Goal: Task Accomplishment & Management: Complete application form

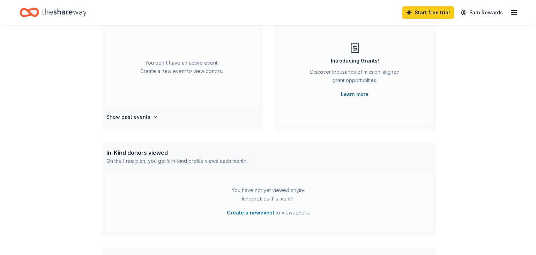
scroll to position [70, 0]
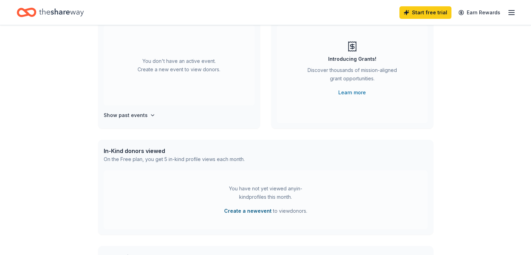
click at [256, 212] on button "Create a new event" at bounding box center [247, 211] width 47 height 8
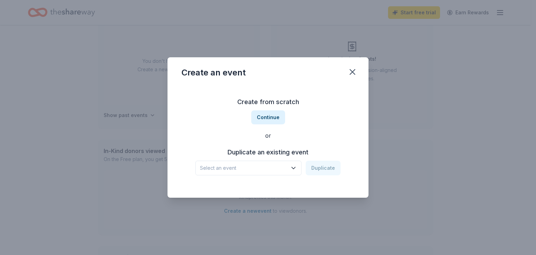
click at [294, 169] on icon "button" at bounding box center [293, 167] width 7 height 7
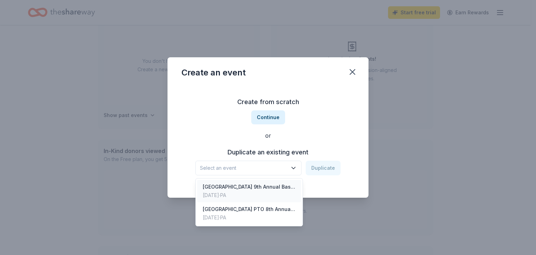
click at [227, 189] on div "Pine Grove Area Elementary School 9th Annual Basket Raffle" at bounding box center [249, 186] width 93 height 8
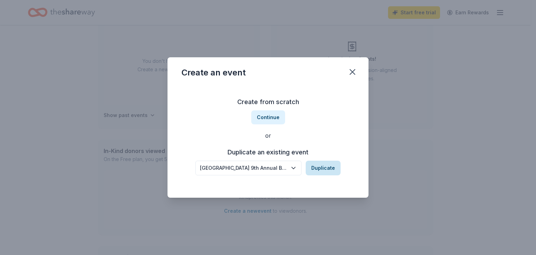
click at [315, 170] on button "Duplicate" at bounding box center [323, 167] width 35 height 15
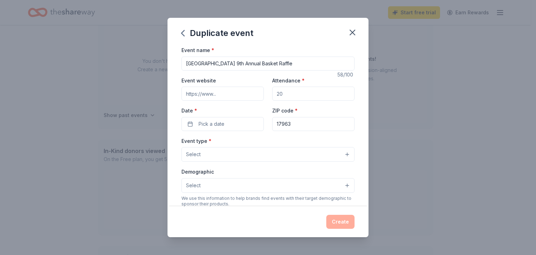
click at [271, 64] on input "Pine Grove Area Elementary School 9th Annual Basket Raffle" at bounding box center [267, 64] width 173 height 14
type input "[GEOGRAPHIC_DATA] 11th Annual Basket Raffle"
click at [292, 94] on input "Attendance *" at bounding box center [313, 94] width 82 height 14
type input "500"
click at [187, 93] on input "Event website" at bounding box center [222, 94] width 82 height 14
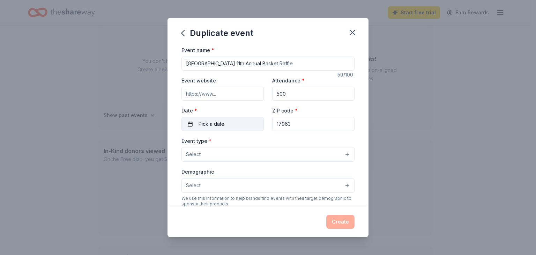
click at [200, 127] on span "Pick a date" at bounding box center [211, 124] width 26 height 8
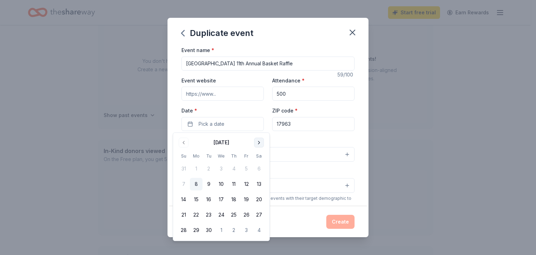
click at [260, 141] on button "Go to next month" at bounding box center [259, 142] width 10 height 10
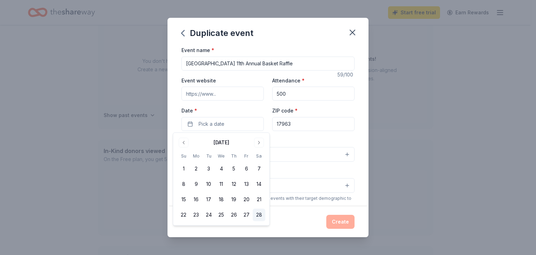
click at [260, 215] on button "28" at bounding box center [259, 214] width 13 height 13
click at [302, 125] on input "17963" at bounding box center [313, 124] width 82 height 14
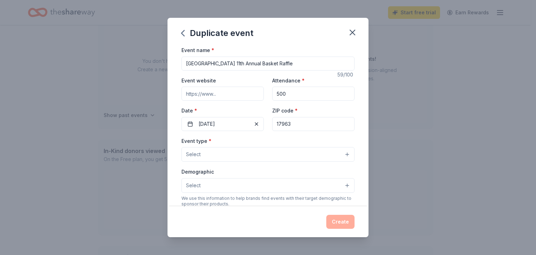
click at [302, 125] on input "17963" at bounding box center [313, 124] width 82 height 14
click at [219, 159] on button "Select" at bounding box center [267, 154] width 173 height 15
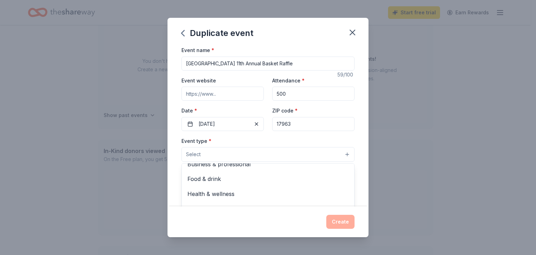
scroll to position [0, 0]
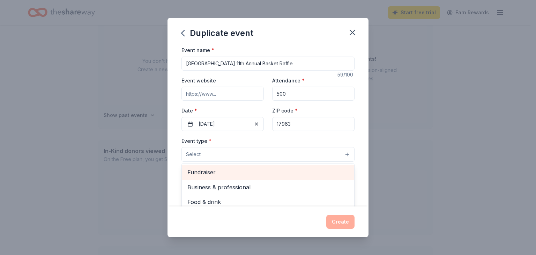
click at [226, 178] on div "Fundraiser" at bounding box center [268, 172] width 172 height 15
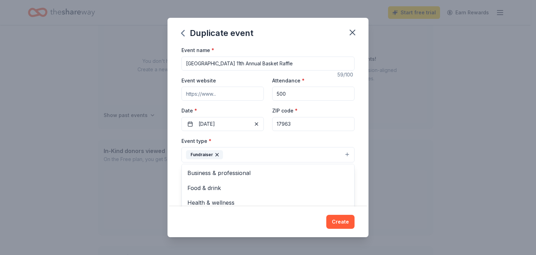
click at [400, 172] on div "Duplicate event Event name * Pine Grove Area Elementary School 11th Annual Bask…" at bounding box center [268, 127] width 536 height 255
click at [223, 183] on button "Select" at bounding box center [267, 186] width 173 height 15
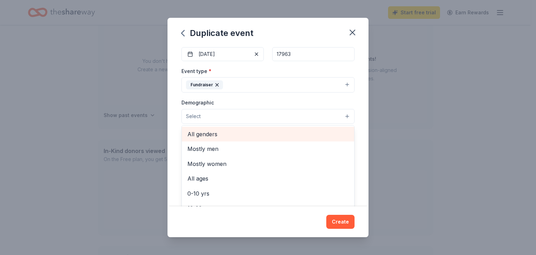
click at [207, 133] on span "All genders" at bounding box center [267, 133] width 161 height 9
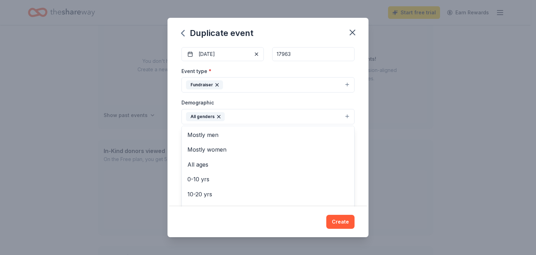
click at [389, 178] on div "Duplicate event Event name * Pine Grove Area Elementary School 11th Annual Bask…" at bounding box center [268, 127] width 536 height 255
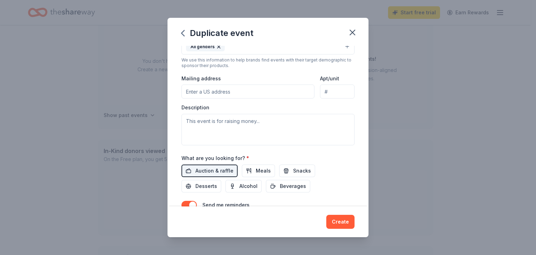
scroll to position [105, 0]
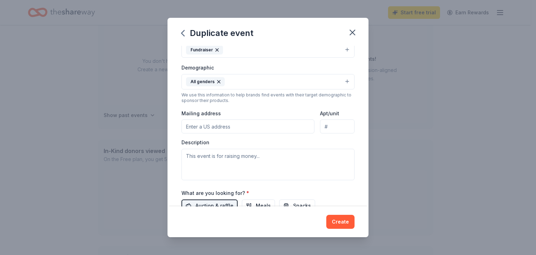
click at [213, 122] on input "Mailing address" at bounding box center [247, 126] width 133 height 14
click at [238, 128] on input "107 School Street" at bounding box center [247, 126] width 133 height 14
click at [334, 135] on div "Event type * Fundraiser Demographic All genders We use this information to help…" at bounding box center [267, 106] width 173 height 148
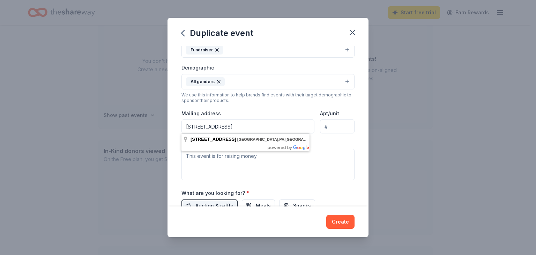
click at [278, 129] on input "107 School Street, Pine Grove, PA USa" at bounding box center [247, 126] width 133 height 14
type input "107 School Street, Pine Grove, PA USA"
click at [215, 165] on textarea at bounding box center [267, 164] width 173 height 31
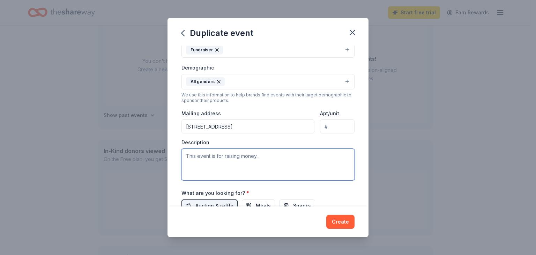
paste textarea "We are an Elementary School PTO hosting a basket raffle to raise funds to provi…"
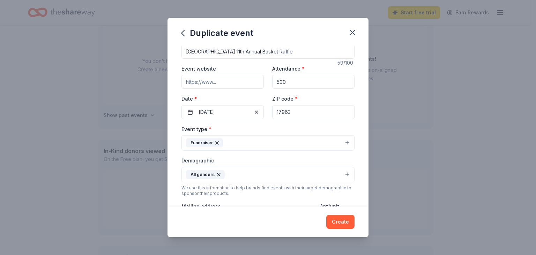
scroll to position [0, 0]
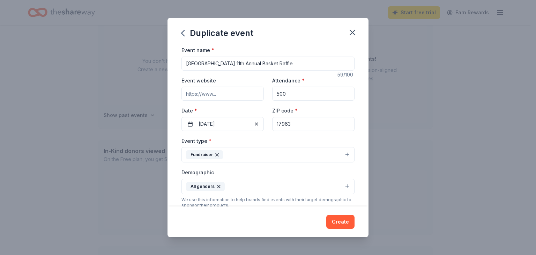
type textarea "We are an Elementary School PTO hosting a basket raffle to raise funds to provi…"
click at [188, 94] on input "Event website" at bounding box center [222, 94] width 82 height 14
paste input "https://www.facebook.com/pinegroveelementaryPTObasketraffle"
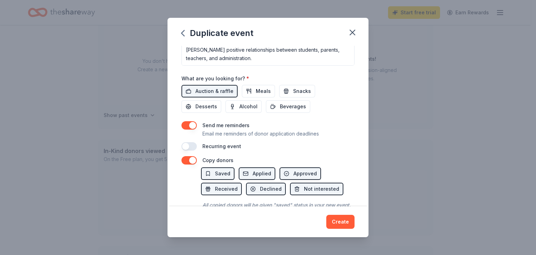
scroll to position [251, 0]
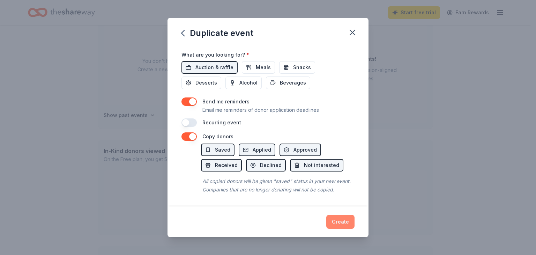
type input "https://www.facebook.com/pinegroveelementaryPTObasketraffle"
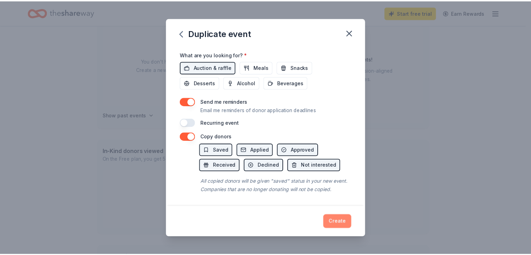
scroll to position [0, 0]
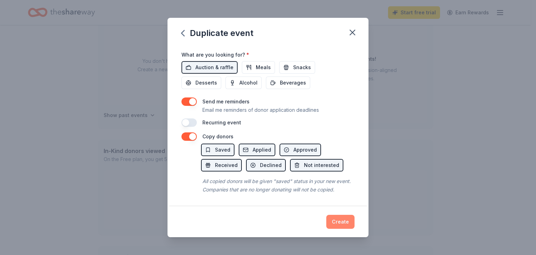
click at [337, 218] on button "Create" at bounding box center [340, 222] width 28 height 14
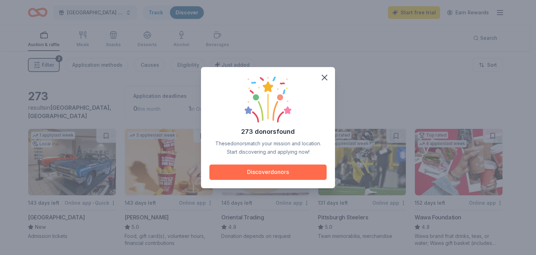
click at [265, 172] on button "Discover donors" at bounding box center [267, 171] width 117 height 15
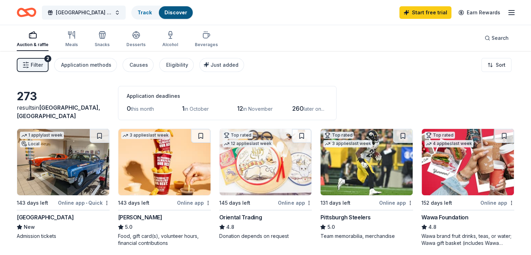
click at [205, 109] on span "in October" at bounding box center [196, 109] width 24 height 6
click at [194, 111] on span "in October" at bounding box center [196, 109] width 24 height 6
click at [479, 39] on button "Search" at bounding box center [496, 38] width 35 height 14
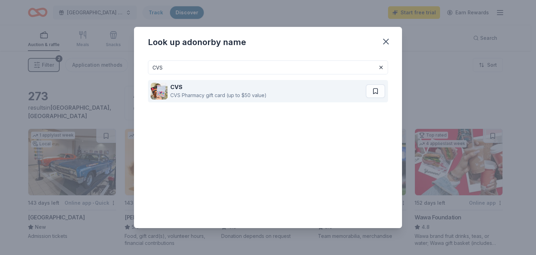
type input "CVS"
click at [173, 93] on div "CVS Pharmacy gift card (up to $50 value)" at bounding box center [218, 95] width 96 height 8
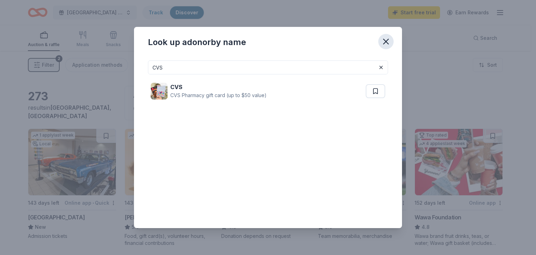
click at [386, 42] on icon "button" at bounding box center [386, 42] width 10 height 10
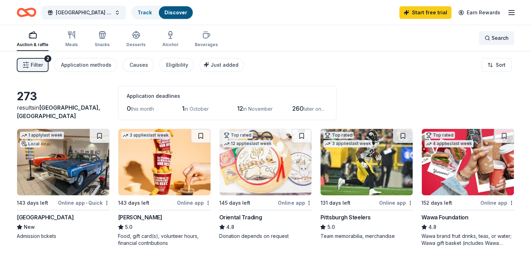
click at [491, 39] on span "Search" at bounding box center [499, 38] width 17 height 8
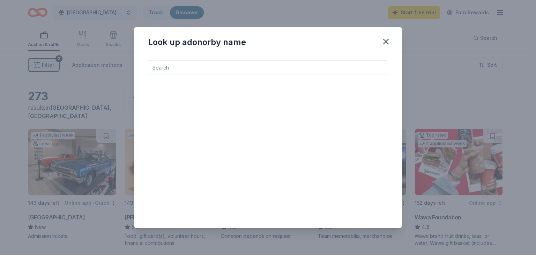
click at [206, 69] on input at bounding box center [268, 67] width 240 height 14
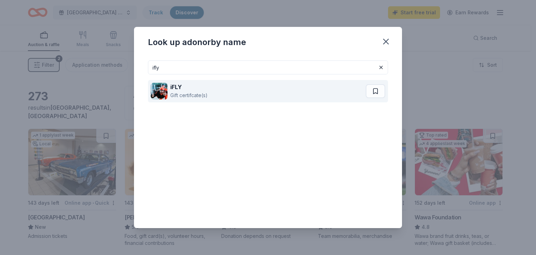
type input "ifly"
click at [178, 88] on strong "iFLY" at bounding box center [176, 86] width 12 height 7
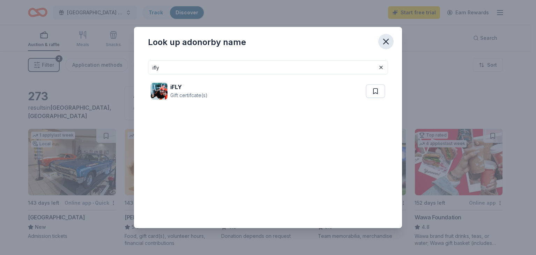
click at [387, 42] on icon "button" at bounding box center [386, 42] width 10 height 10
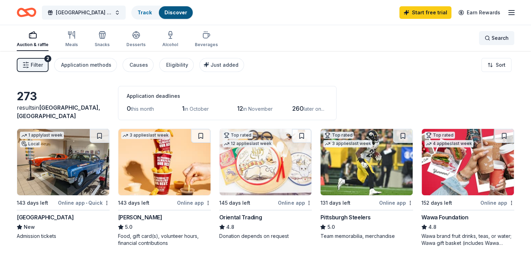
click at [484, 38] on div "Search" at bounding box center [496, 38] width 24 height 8
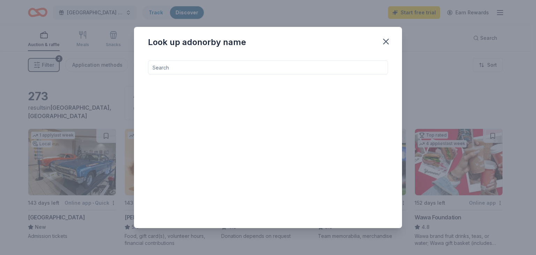
click at [205, 63] on input at bounding box center [268, 67] width 240 height 14
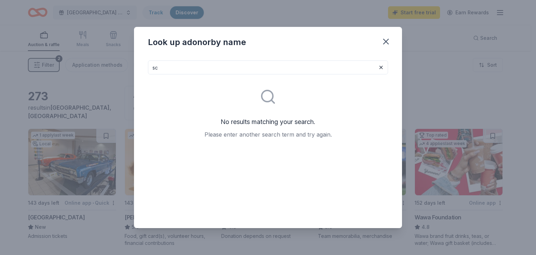
type input "s"
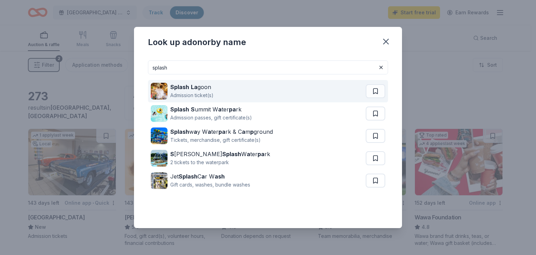
type input "splash"
click at [183, 95] on div "Admission ticket(s)" at bounding box center [191, 95] width 43 height 8
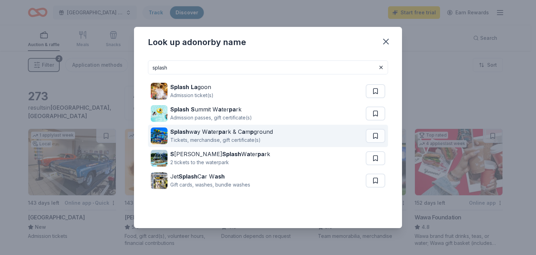
click at [196, 136] on div "Tickets, merchandise, gift certificate(s)" at bounding box center [221, 140] width 103 height 8
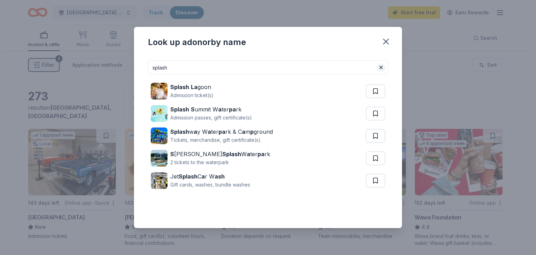
click at [380, 69] on button at bounding box center [381, 67] width 8 height 8
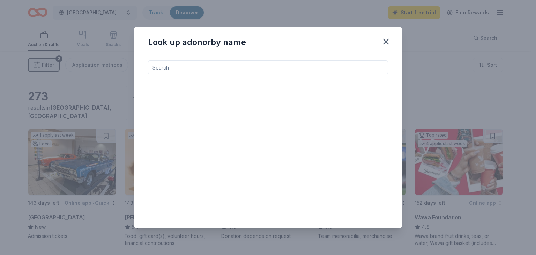
click at [167, 65] on input at bounding box center [268, 67] width 240 height 14
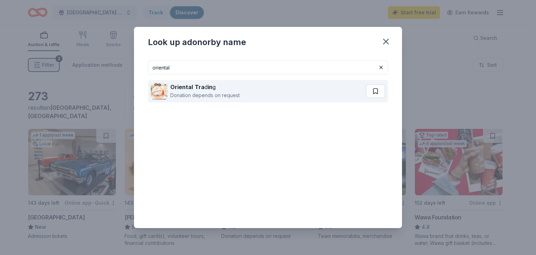
type input "oriental"
click at [197, 89] on strong "Tra" at bounding box center [200, 86] width 10 height 7
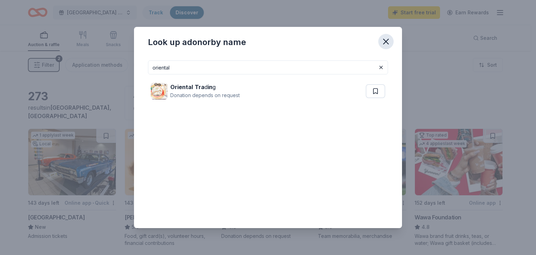
click at [385, 43] on icon "button" at bounding box center [385, 41] width 5 height 5
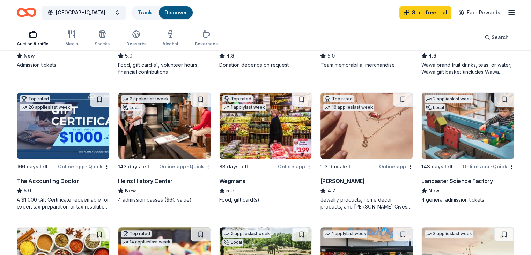
scroll to position [174, 0]
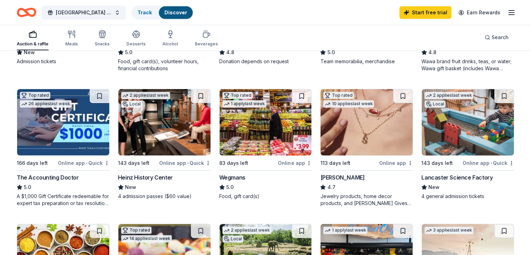
click at [167, 145] on img at bounding box center [164, 122] width 92 height 66
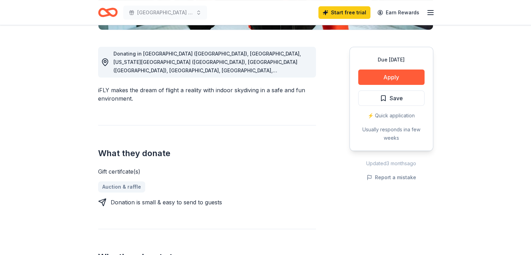
scroll to position [105, 0]
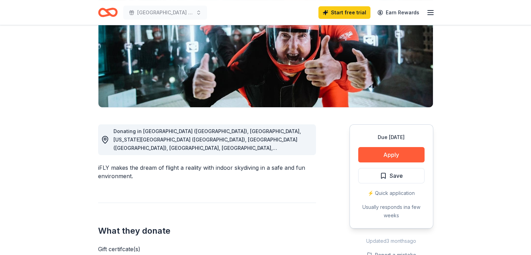
click at [280, 141] on span "Donating in Phoenix (AZ), CA, Colorado Springs (CO), Denver (CO), DC, FL, Atlan…" at bounding box center [208, 185] width 190 height 115
click at [266, 148] on span "Donating in Phoenix (AZ), CA, Colorado Springs (CO), Denver (CO), DC, FL, Atlan…" at bounding box center [208, 185] width 190 height 115
click at [103, 138] on icon at bounding box center [105, 139] width 8 height 8
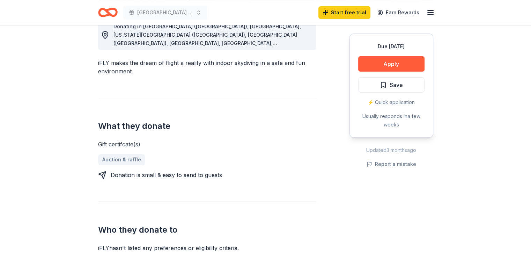
scroll to position [0, 0]
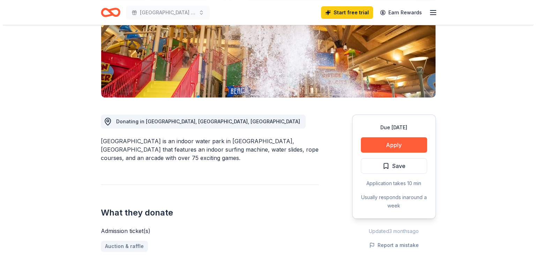
scroll to position [140, 0]
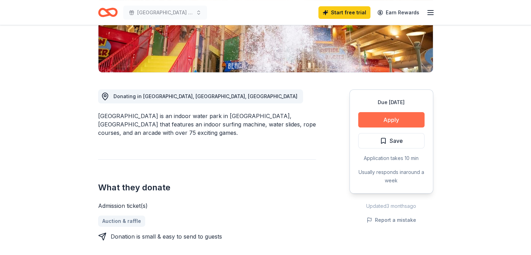
click at [387, 120] on button "Apply" at bounding box center [391, 119] width 66 height 15
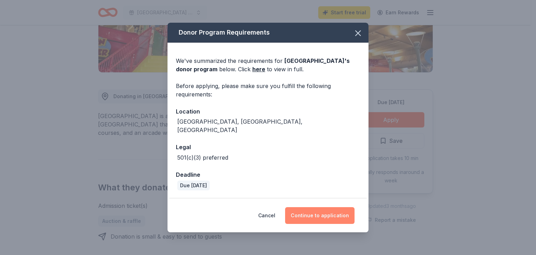
click at [324, 210] on button "Continue to application" at bounding box center [319, 215] width 69 height 17
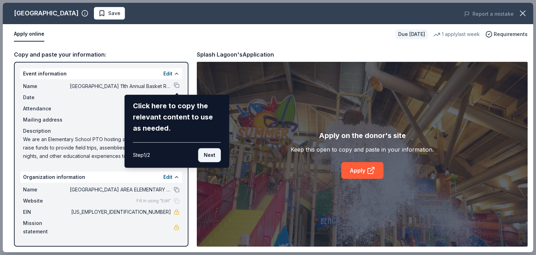
click at [203, 157] on button "Next" at bounding box center [209, 155] width 23 height 14
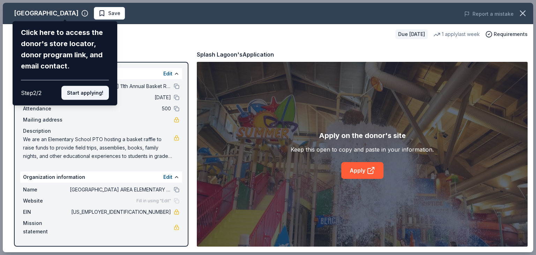
click at [95, 95] on button "Start applying!" at bounding box center [84, 93] width 47 height 14
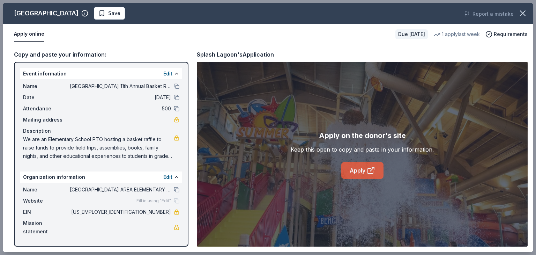
click at [362, 165] on link "Apply" at bounding box center [362, 170] width 42 height 17
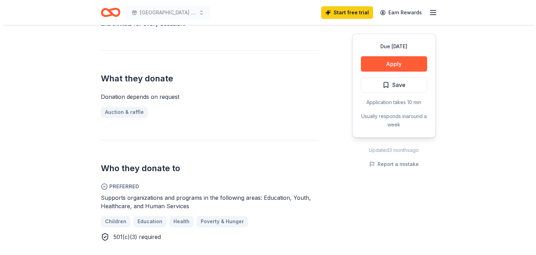
scroll to position [244, 0]
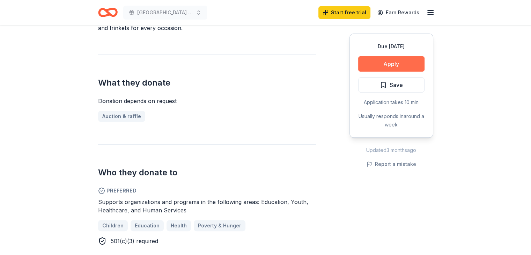
click at [380, 63] on button "Apply" at bounding box center [391, 63] width 66 height 15
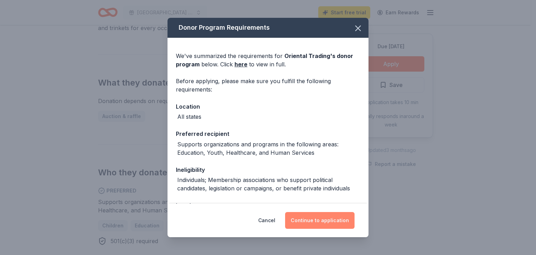
click at [327, 223] on button "Continue to application" at bounding box center [319, 220] width 69 height 17
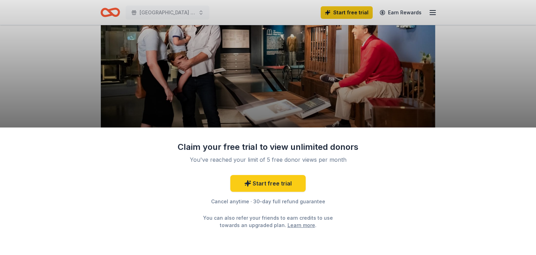
scroll to position [70, 0]
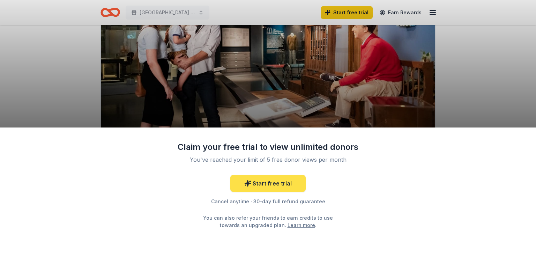
click at [269, 181] on link "Start free trial" at bounding box center [267, 183] width 75 height 17
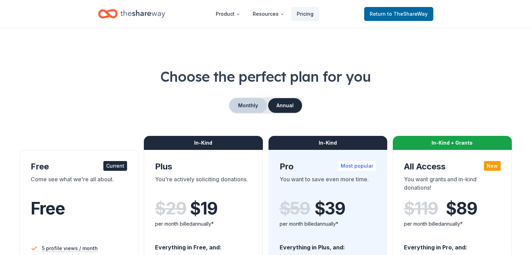
click at [241, 108] on button "Monthly" at bounding box center [247, 105] width 37 height 15
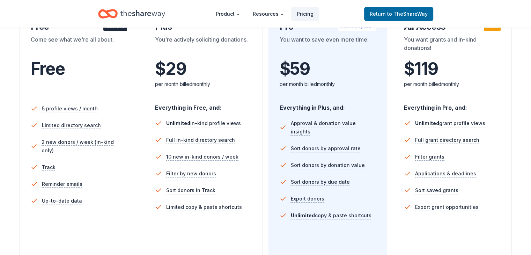
scroll to position [174, 0]
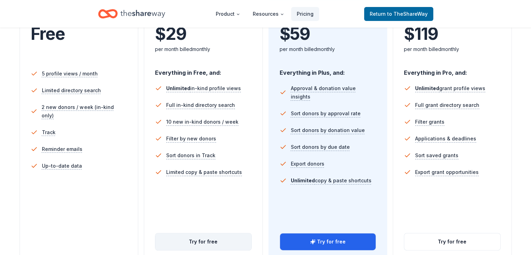
click at [209, 233] on button "Try for free" at bounding box center [203, 241] width 96 height 17
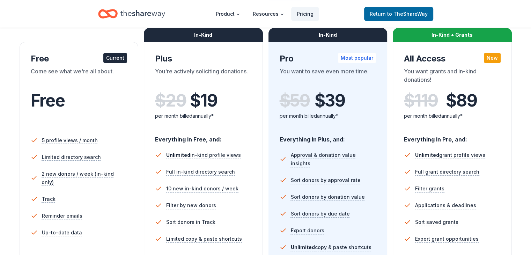
scroll to position [70, 0]
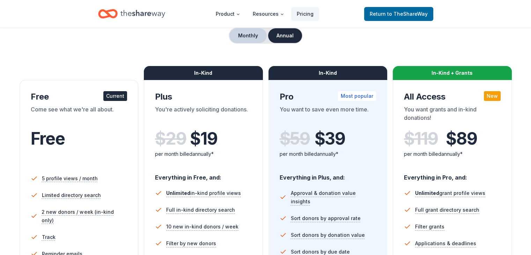
click at [253, 37] on button "Monthly" at bounding box center [247, 35] width 37 height 15
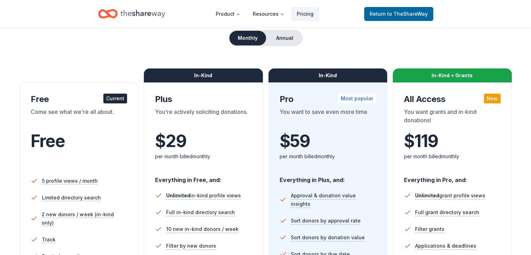
scroll to position [35, 0]
